Goal: Transaction & Acquisition: Purchase product/service

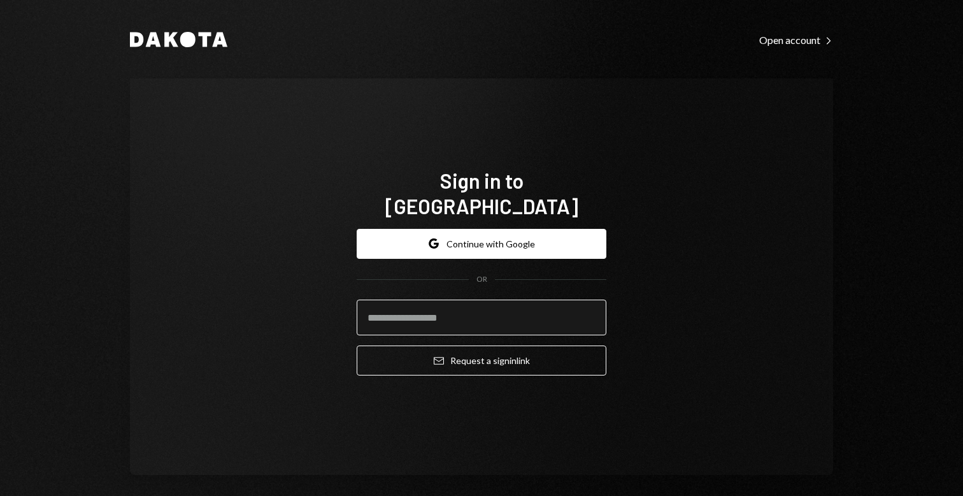
click at [509, 299] on input "email" at bounding box center [482, 317] width 250 height 36
type input "**********"
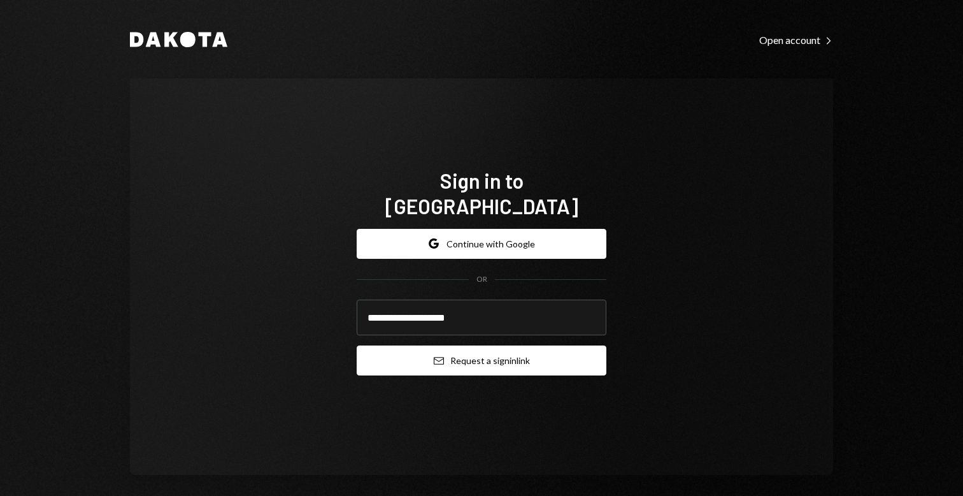
click at [525, 360] on button "Email Request a sign in link" at bounding box center [482, 360] width 250 height 30
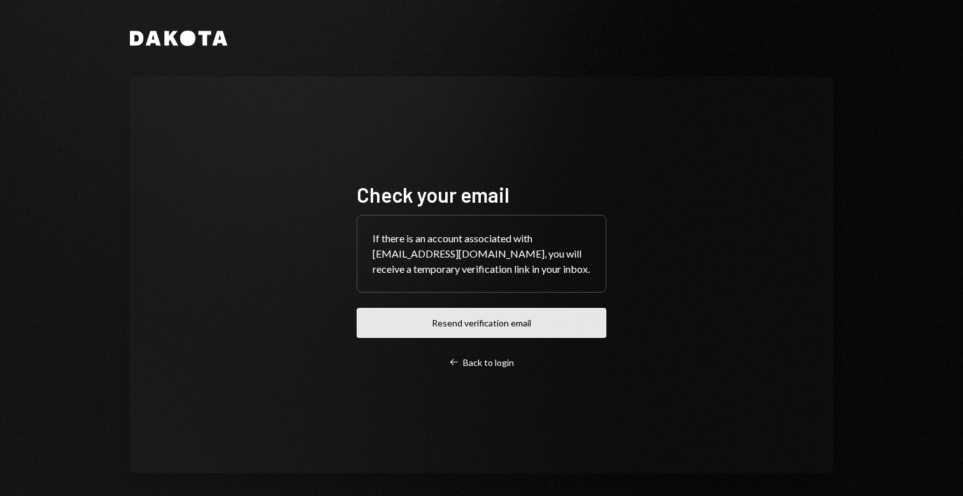
click at [531, 320] on button "Resend verification email" at bounding box center [482, 323] width 250 height 30
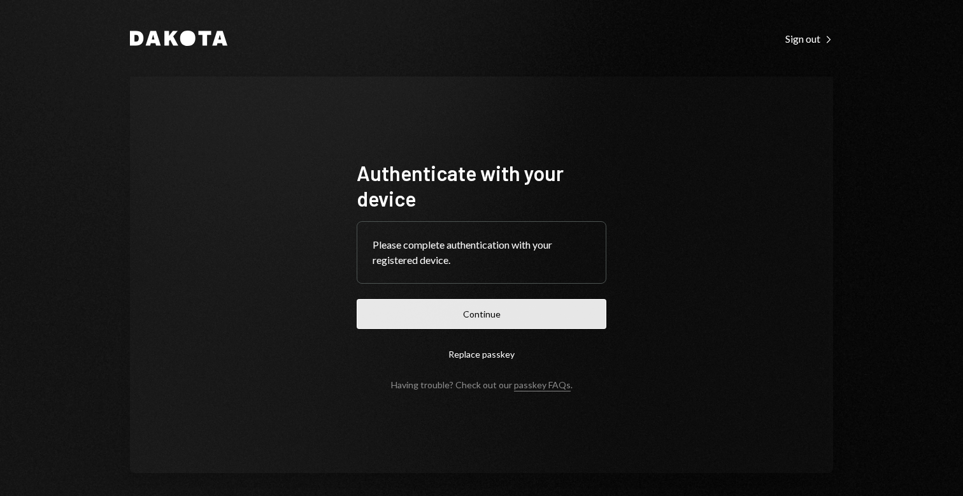
click at [515, 301] on button "Continue" at bounding box center [482, 314] width 250 height 30
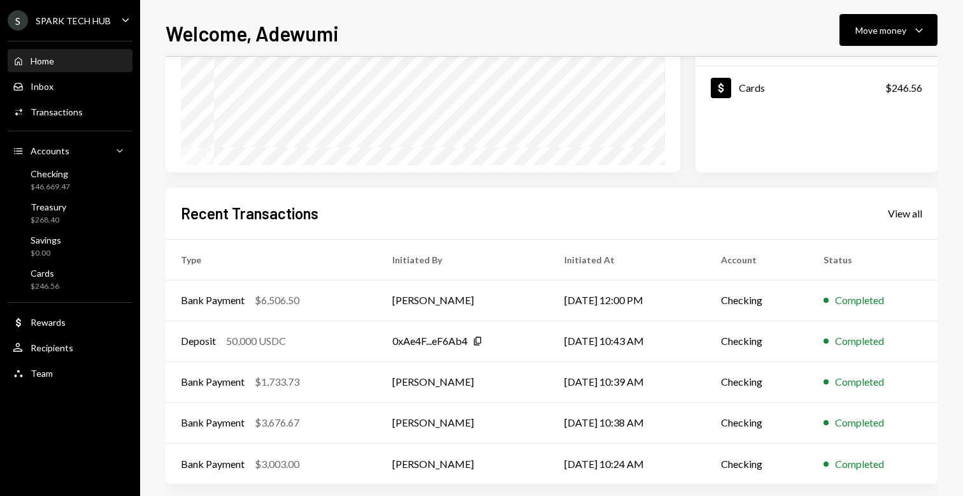
scroll to position [212, 0]
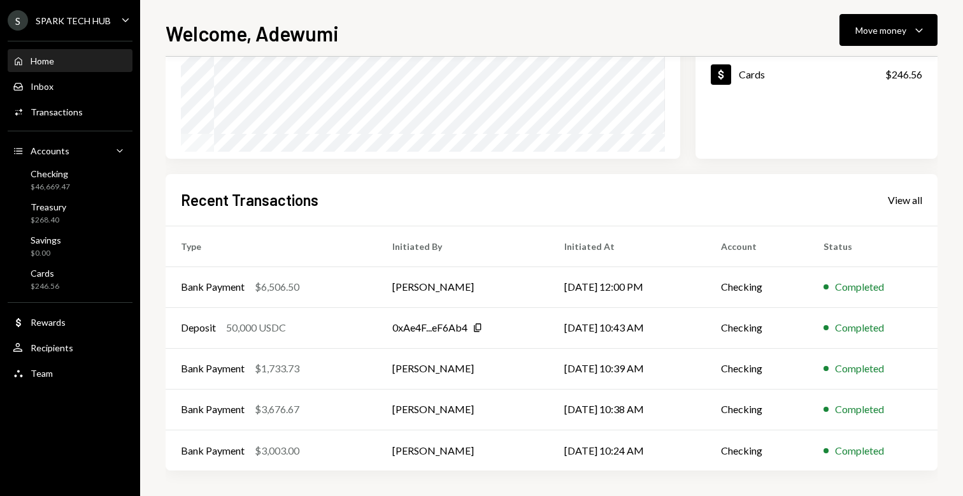
click at [56, 359] on div "Home Home Inbox Inbox Activities Transactions Accounts Accounts Caret Down Chec…" at bounding box center [70, 210] width 140 height 354
click at [78, 352] on div "User Recipients" at bounding box center [70, 347] width 115 height 11
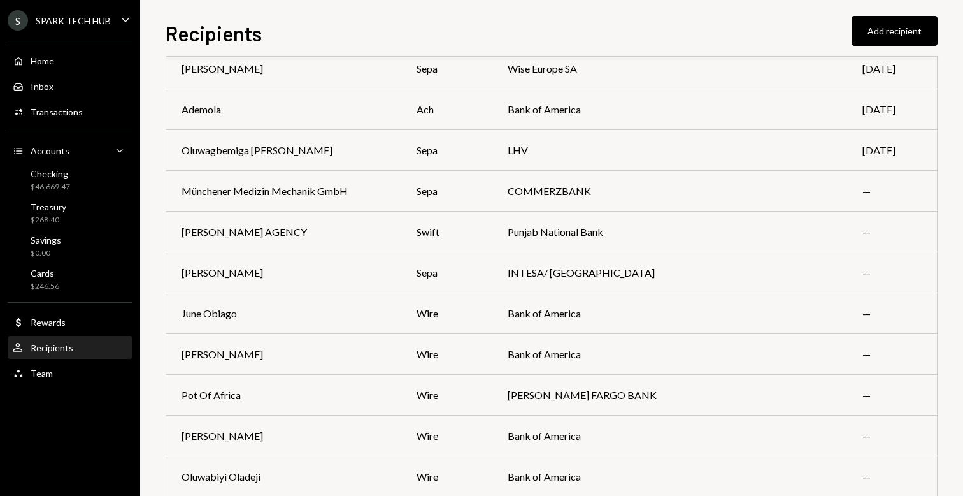
scroll to position [5235, 0]
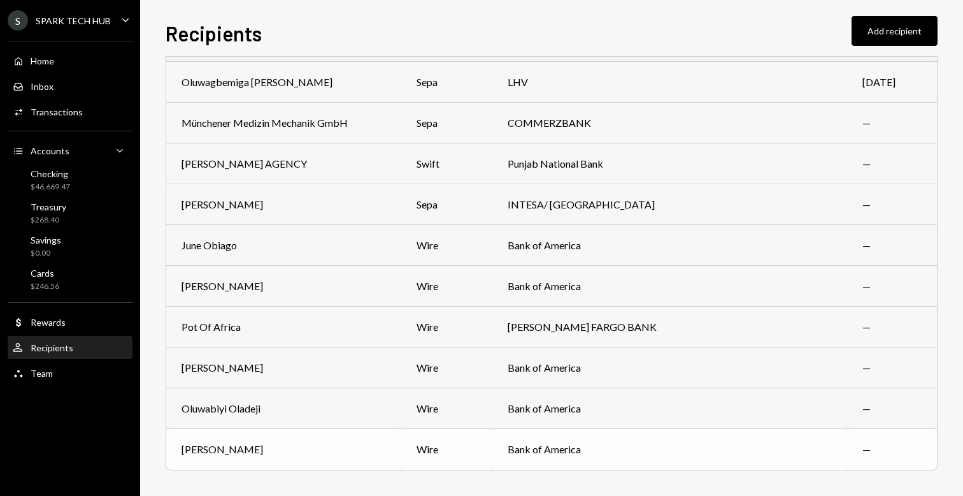
click at [724, 459] on td "Bank of America" at bounding box center [669, 449] width 355 height 41
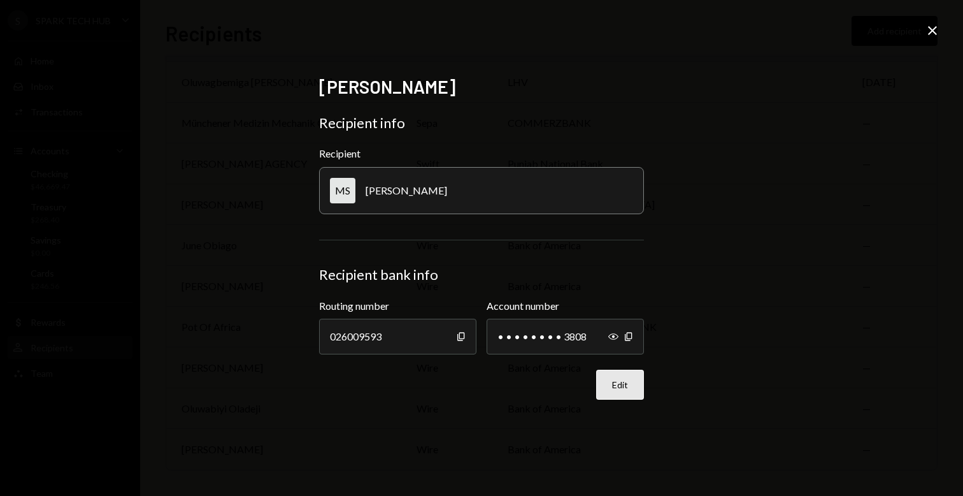
click at [616, 390] on button "Edit" at bounding box center [620, 385] width 48 height 30
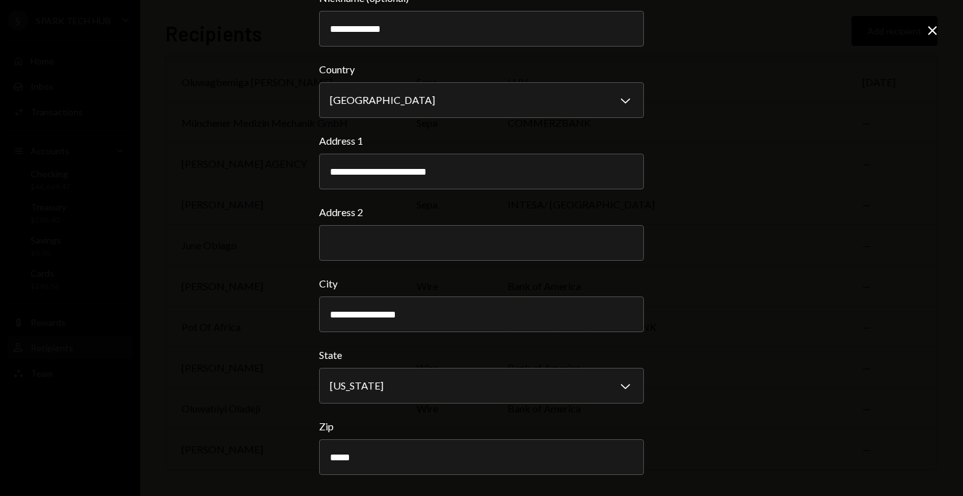
scroll to position [424, 0]
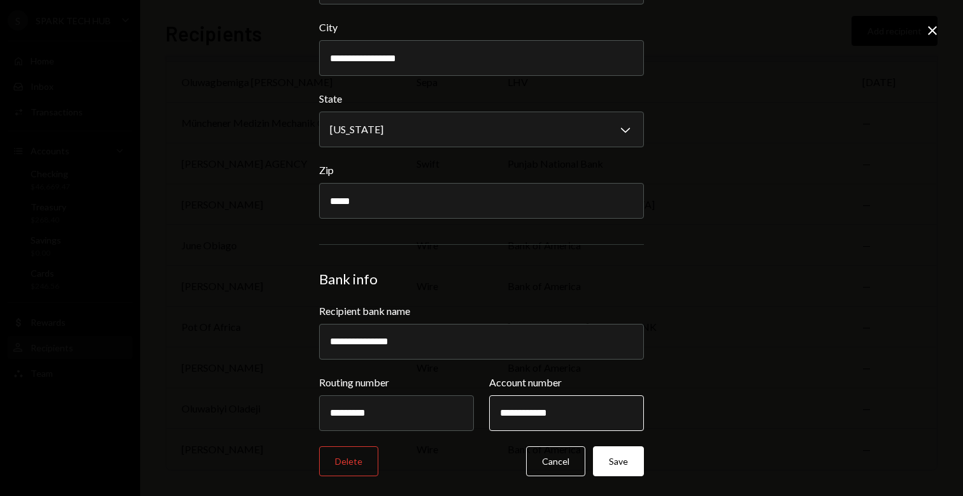
click at [551, 412] on input "**********" at bounding box center [566, 413] width 155 height 36
paste input "text"
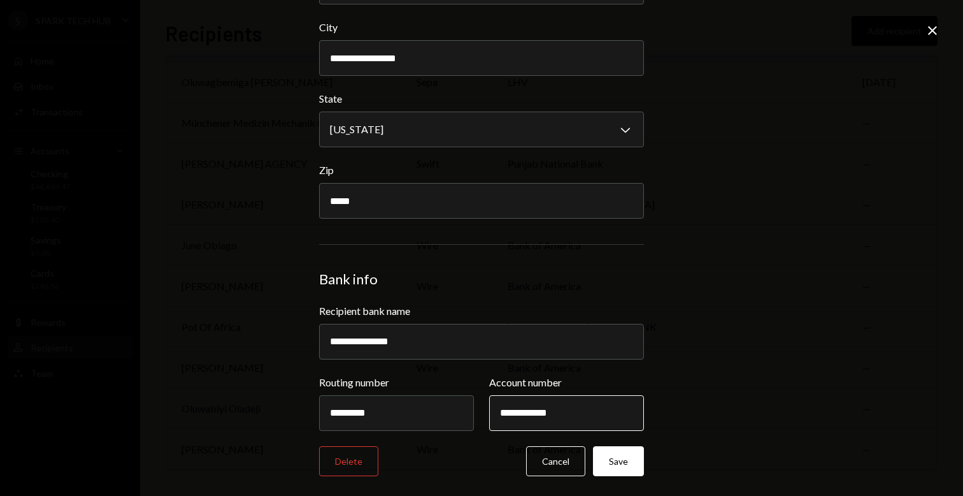
type input "**********"
click at [619, 450] on button "Save" at bounding box center [618, 461] width 51 height 30
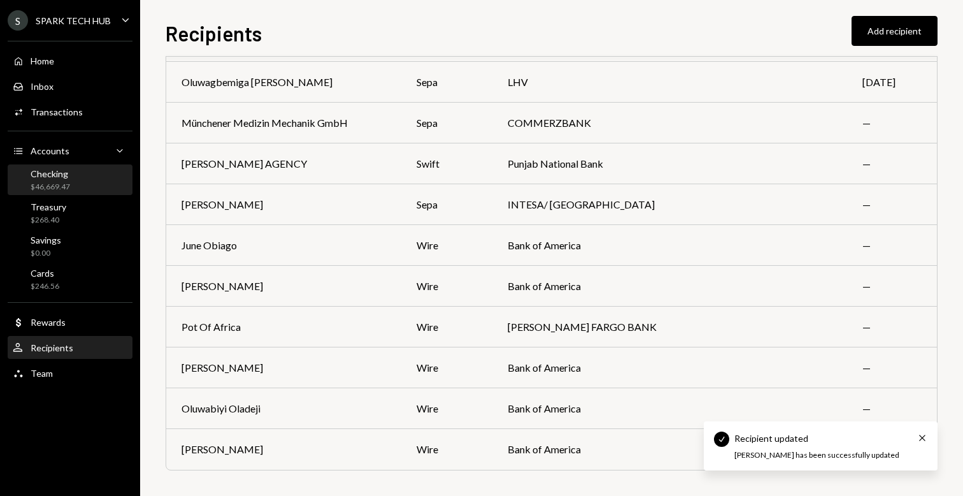
click at [99, 193] on div "Checking $46,669.47" at bounding box center [70, 180] width 115 height 29
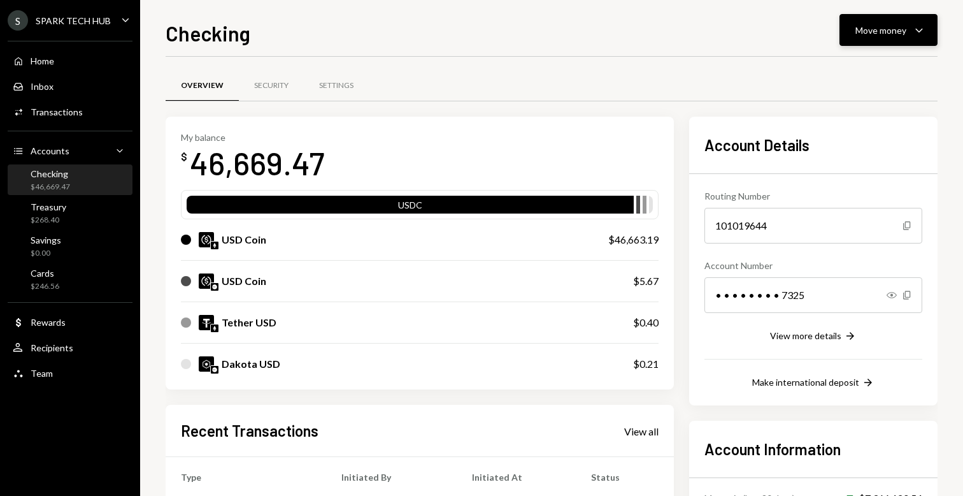
click at [857, 32] on div "Move money" at bounding box center [881, 30] width 51 height 13
click at [854, 67] on div "Send" at bounding box center [878, 68] width 93 height 13
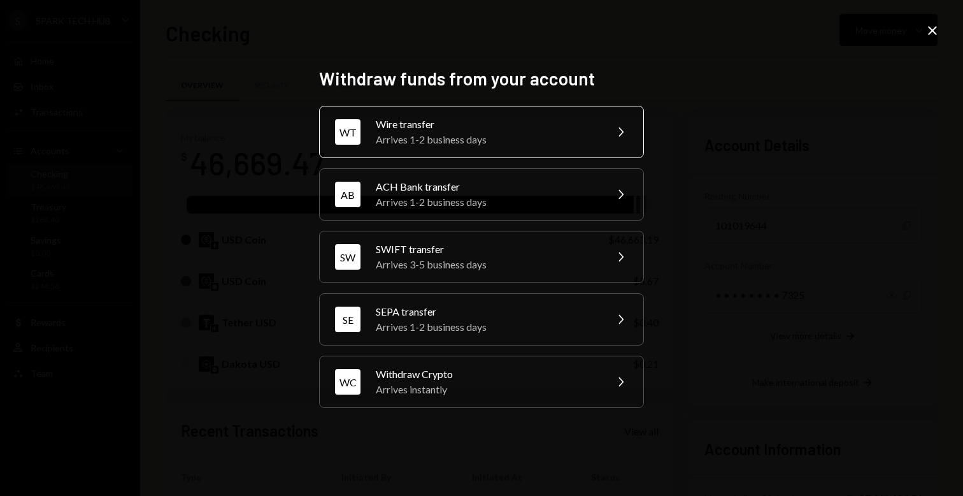
click at [486, 111] on div "WT Wire transfer Arrives 1-2 business days Chevron Right" at bounding box center [481, 132] width 325 height 52
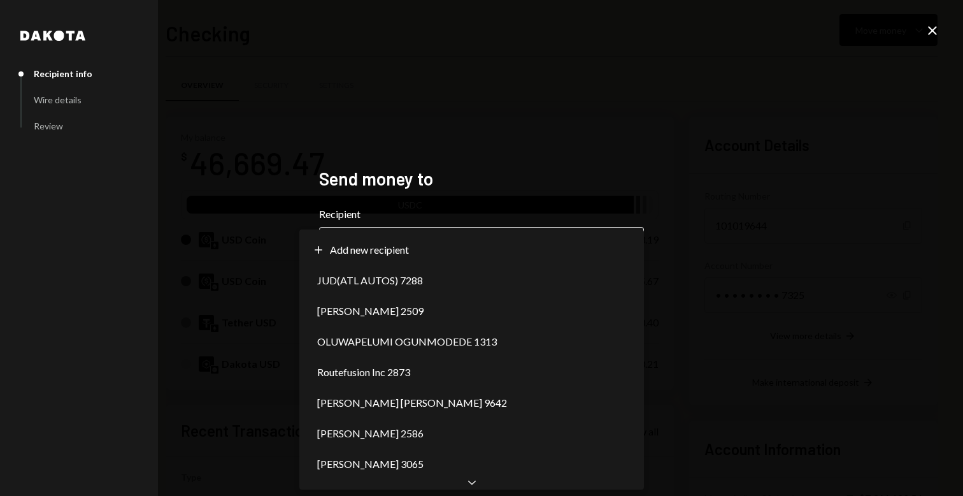
click at [427, 251] on body "S SPARK TECH HUB Caret Down Home Home Inbox Inbox Activities Transactions Accou…" at bounding box center [481, 248] width 963 height 496
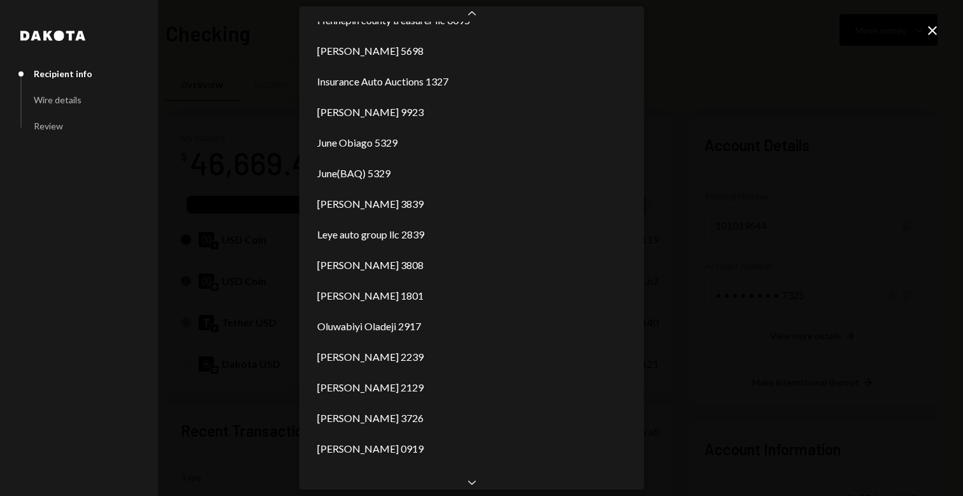
scroll to position [419, 0]
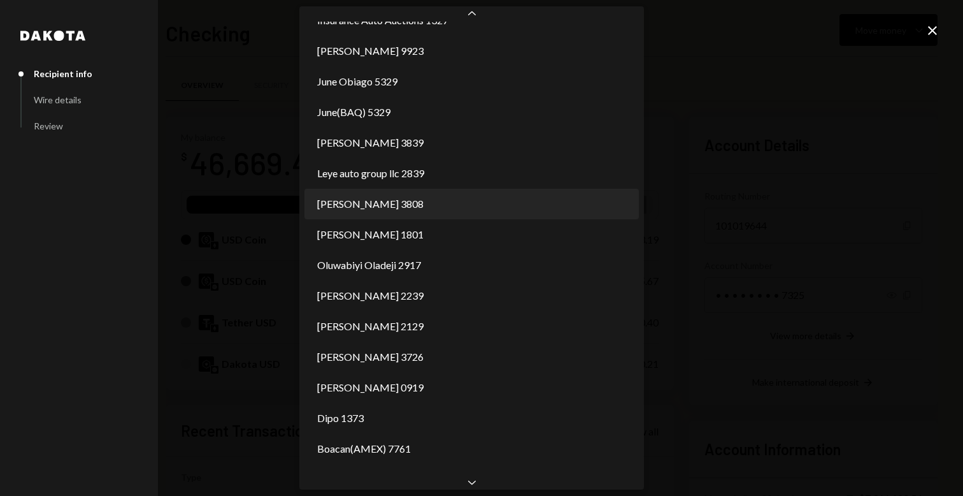
select select "**********"
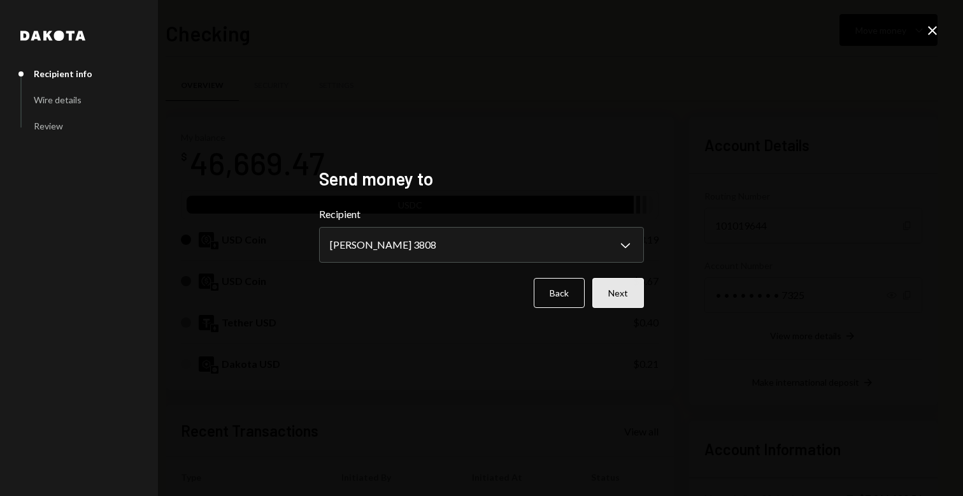
click at [608, 289] on button "Next" at bounding box center [618, 293] width 52 height 30
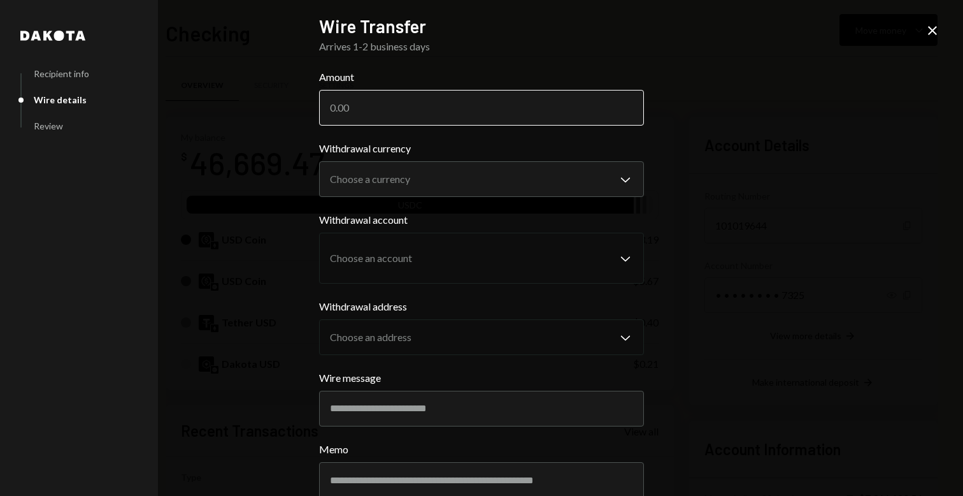
click at [400, 106] on input "Amount" at bounding box center [481, 108] width 325 height 36
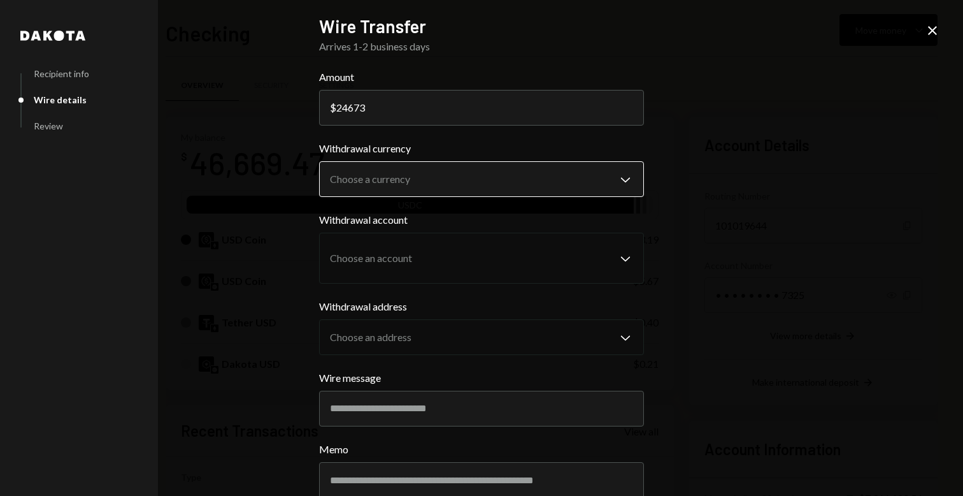
type input "24673"
click at [441, 187] on body "S SPARK TECH HUB Caret Down Home Home Inbox Inbox Activities Transactions Accou…" at bounding box center [481, 248] width 963 height 496
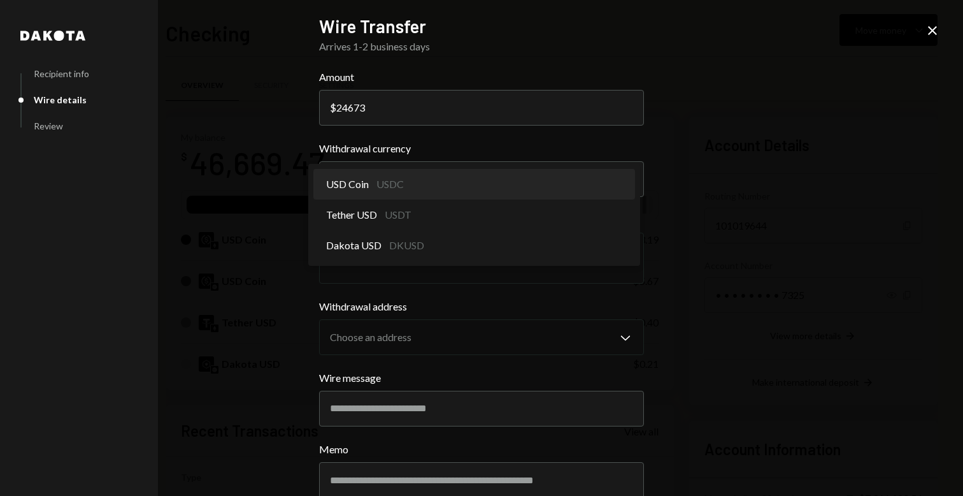
select select "****"
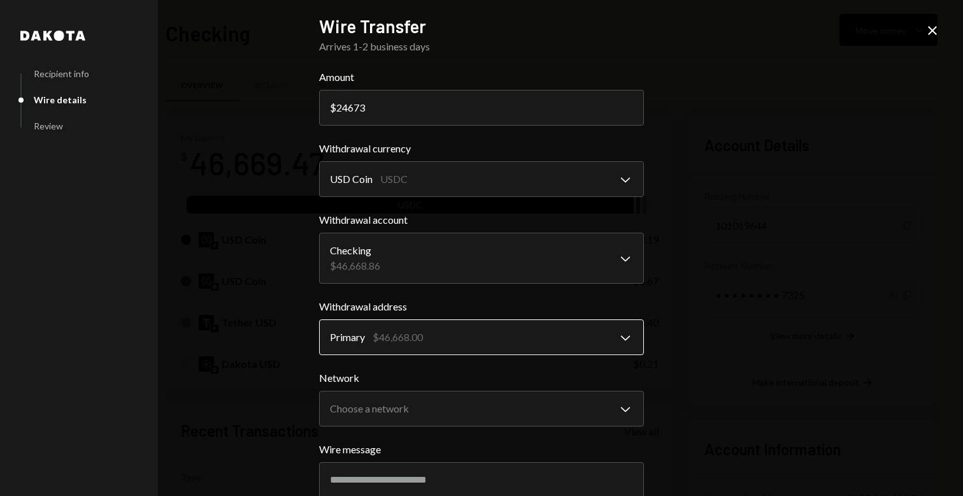
scroll to position [154, 0]
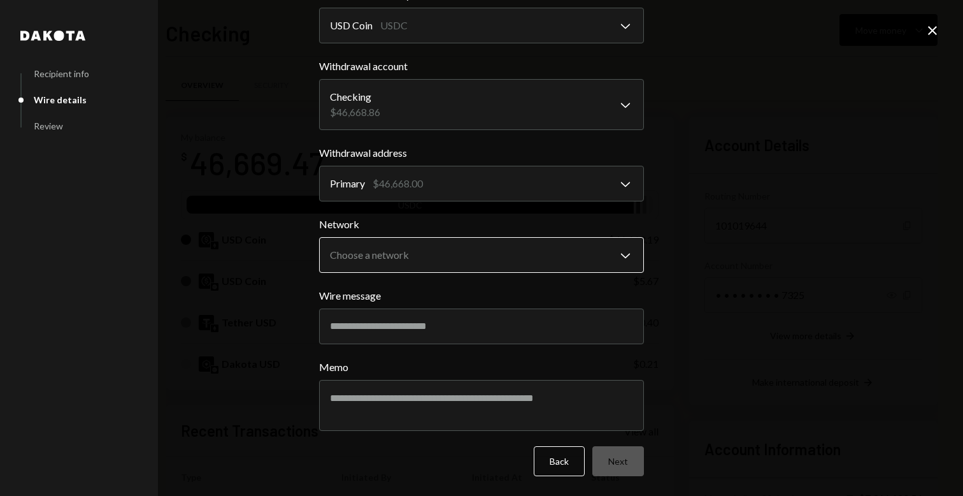
click at [422, 252] on body "S SPARK TECH HUB Caret Down Home Home Inbox Inbox Activities Transactions Accou…" at bounding box center [481, 248] width 963 height 496
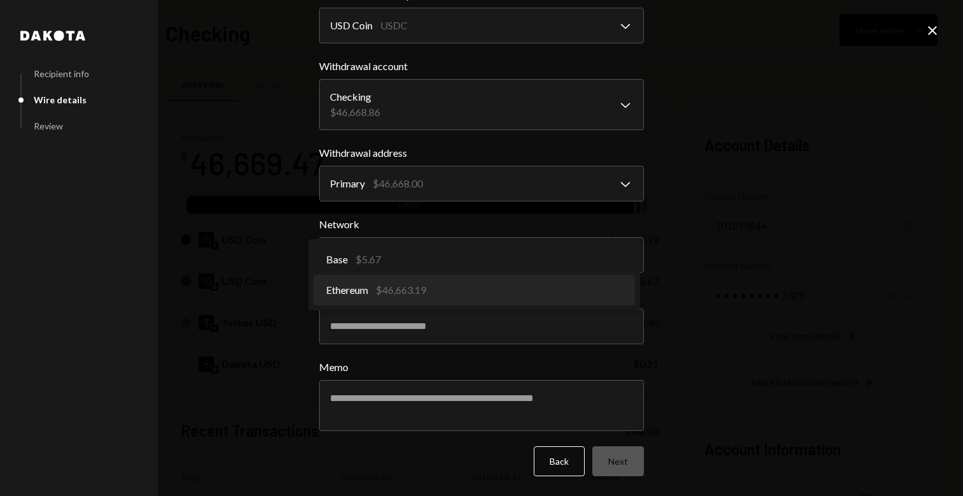
select select "**********"
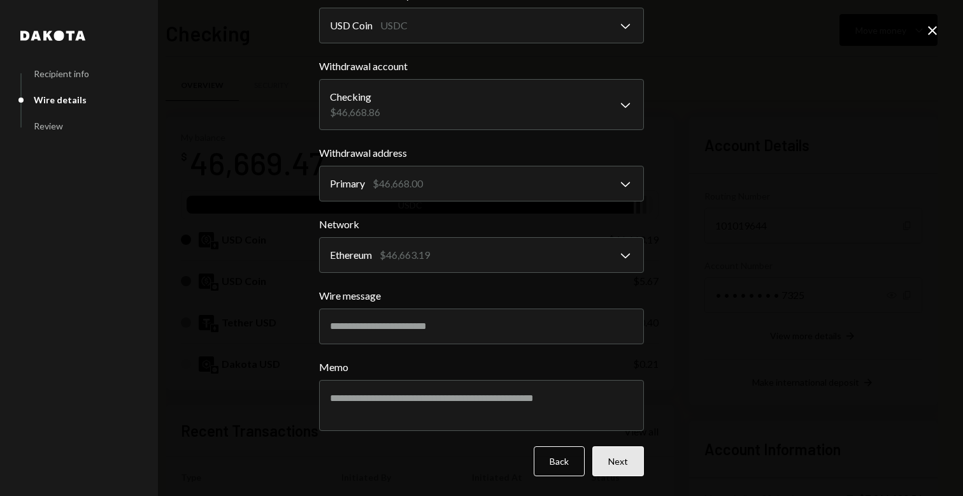
click at [612, 452] on button "Next" at bounding box center [618, 461] width 52 height 30
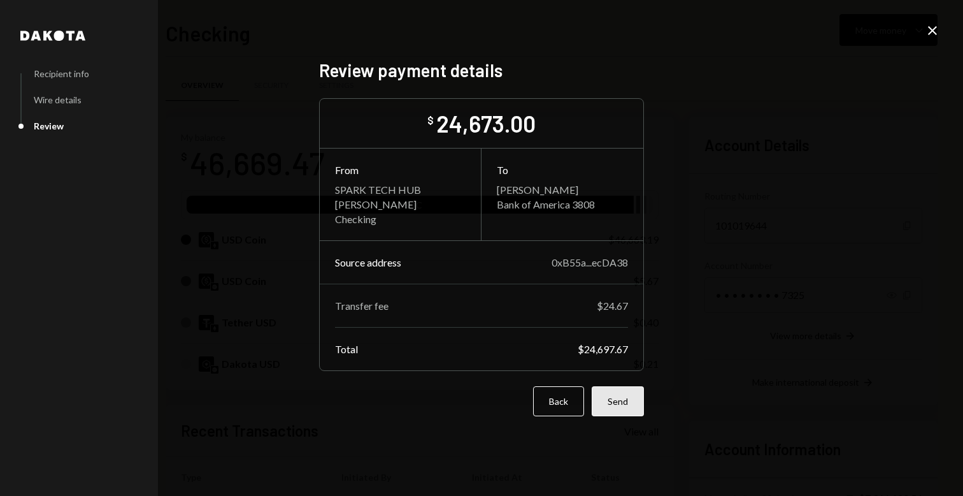
click at [619, 400] on button "Send" at bounding box center [618, 401] width 52 height 30
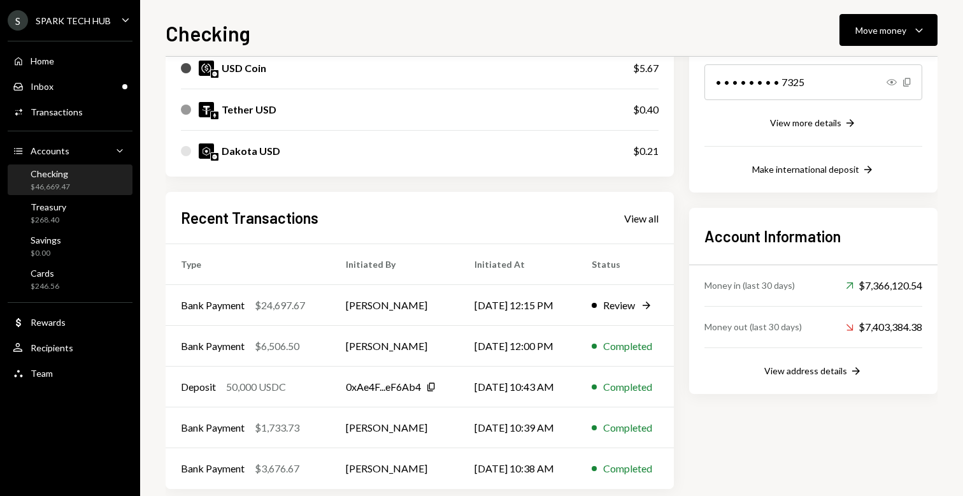
scroll to position [220, 0]
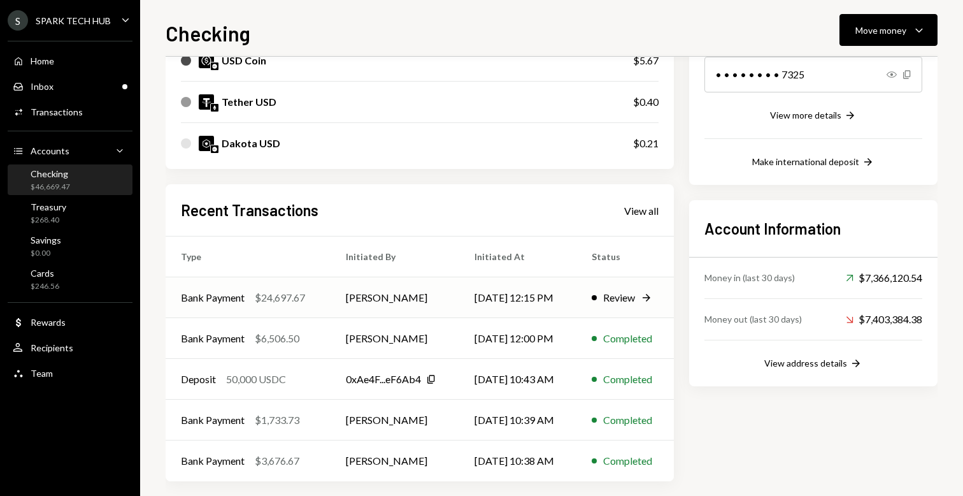
click at [516, 285] on td "[DATE] 12:15 PM" at bounding box center [517, 297] width 117 height 41
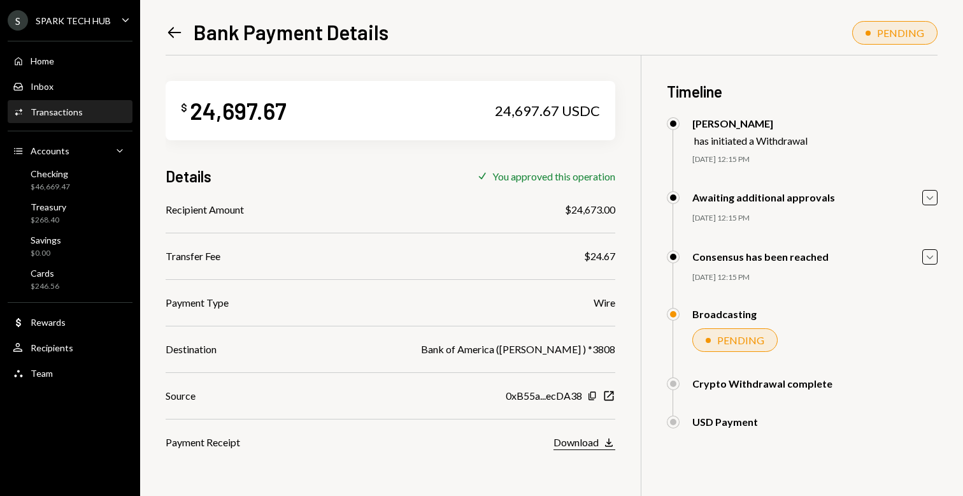
click at [579, 437] on div "Download" at bounding box center [576, 442] width 45 height 12
